Goal: Information Seeking & Learning: Learn about a topic

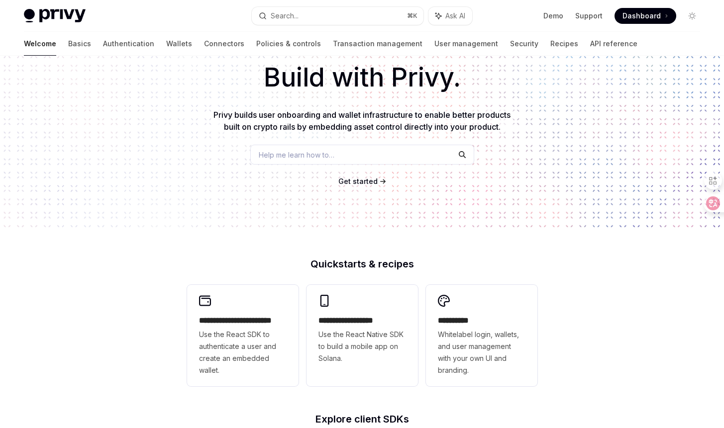
scroll to position [84, 0]
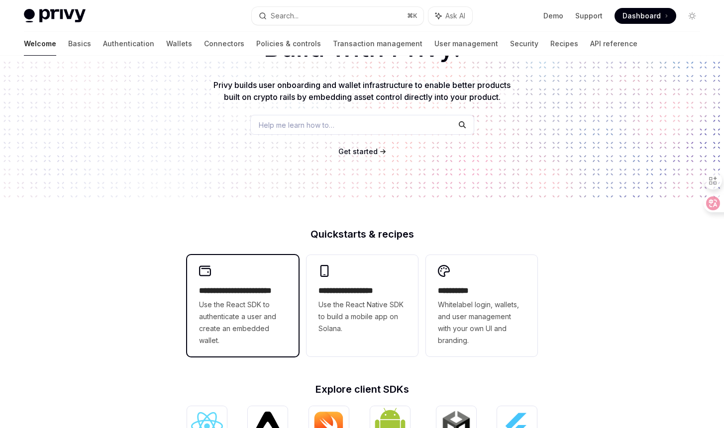
click at [258, 307] on span "Use the React SDK to authenticate a user and create an embedded wallet." at bounding box center [243, 323] width 88 height 48
type textarea "*"
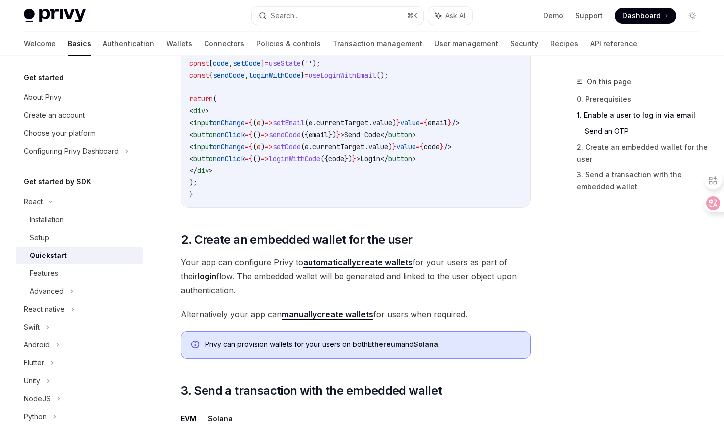
scroll to position [548, 0]
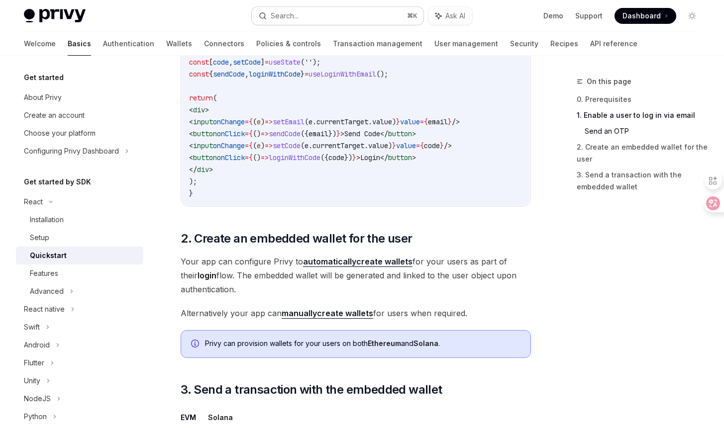
click at [290, 19] on div "Search..." at bounding box center [285, 16] width 28 height 12
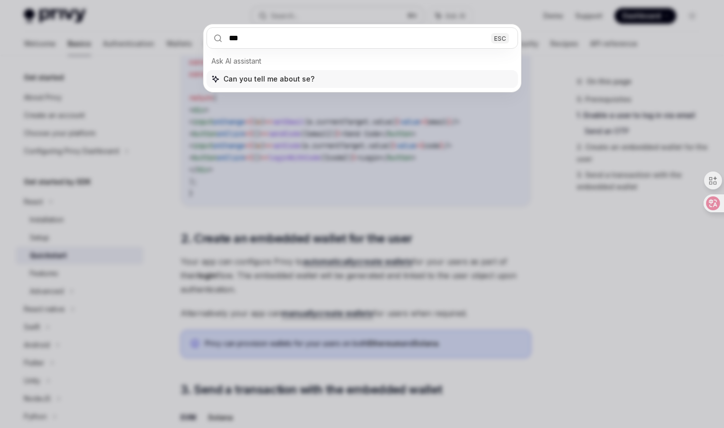
type input "****"
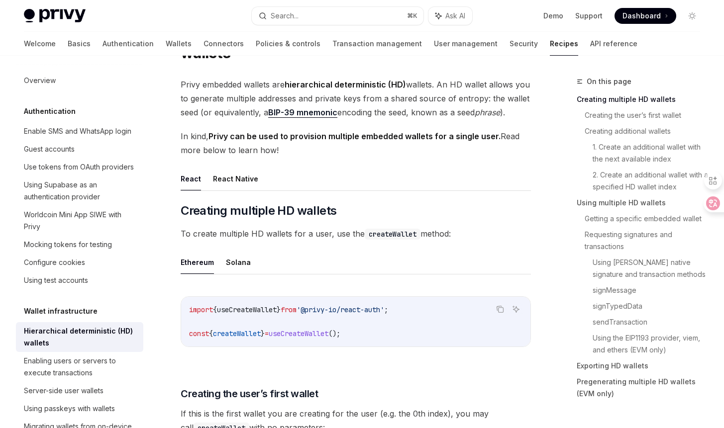
scroll to position [64, 0]
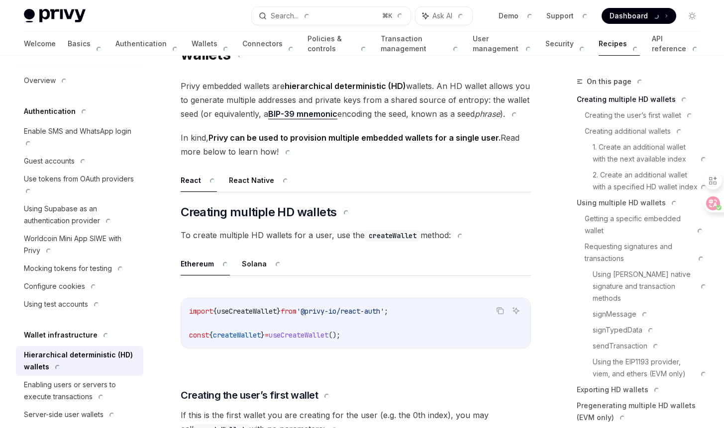
type textarea "*"
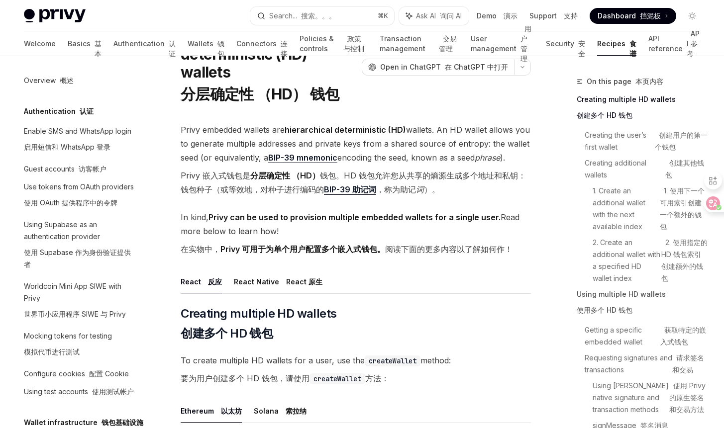
click at [380, 171] on font "Privy 嵌入式钱包是 分层确定性 （HD） 钱包。HD 钱包允许您从共享的熵源生成多个地址和私钥：钱包种子（或等效地，对种子进行编码的 BIP-39 助记…" at bounding box center [353, 183] width 345 height 24
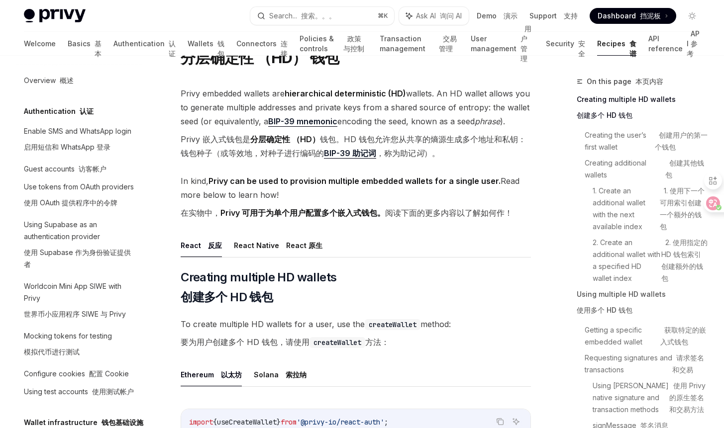
click at [393, 208] on font "在实物中， Privy 可用于为单个用户配置多个嵌入式钱包。 阅读下面的更多内容以了解如何作！" at bounding box center [347, 213] width 332 height 10
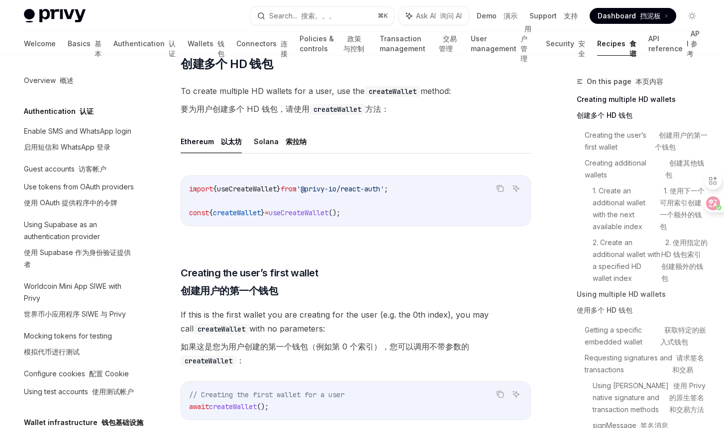
scroll to position [447, 0]
